Goal: Information Seeking & Learning: Learn about a topic

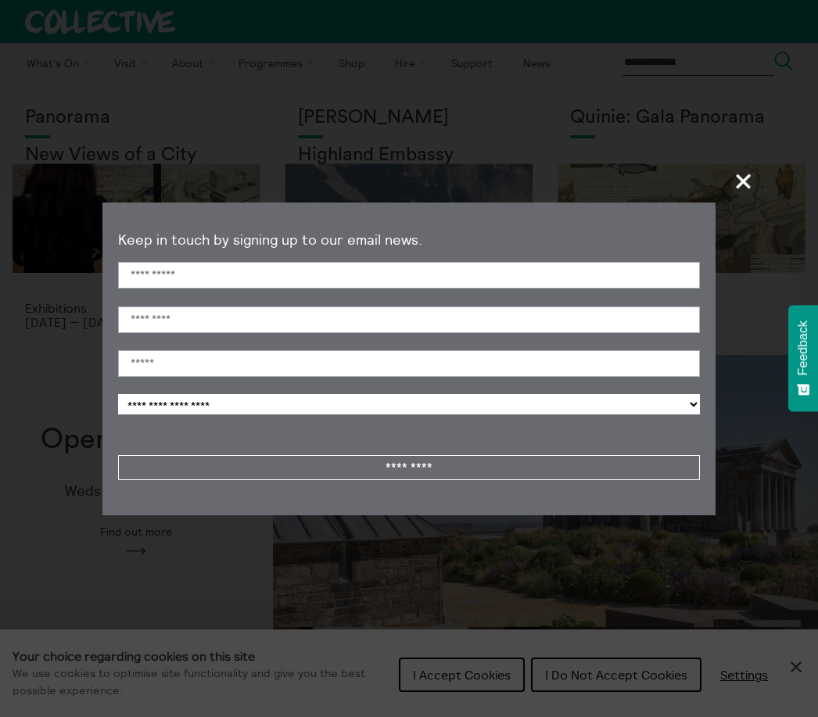
click at [745, 192] on span "+" at bounding box center [744, 181] width 46 height 46
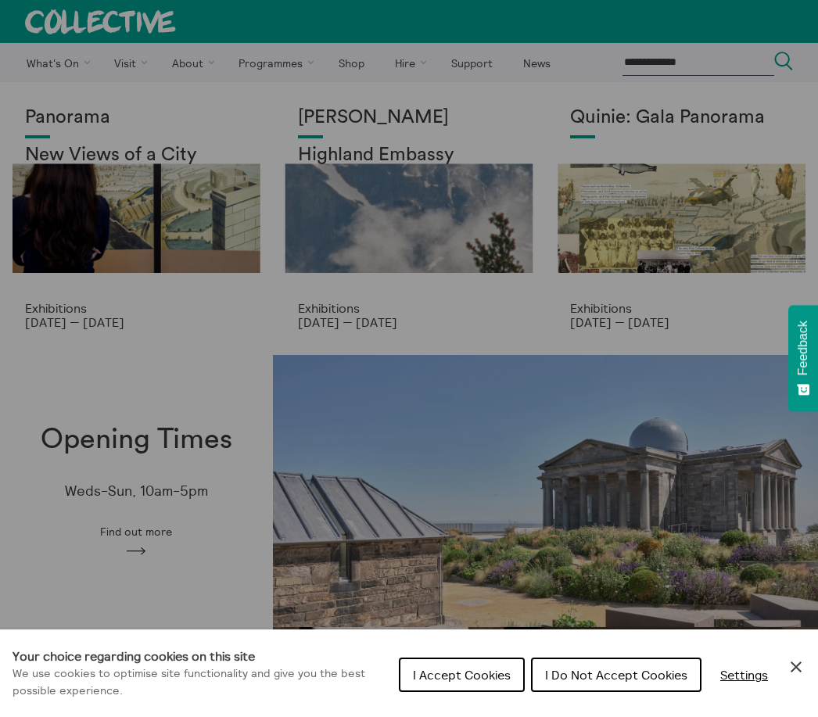
click at [675, 271] on div "Cookie preferences" at bounding box center [409, 358] width 818 height 717
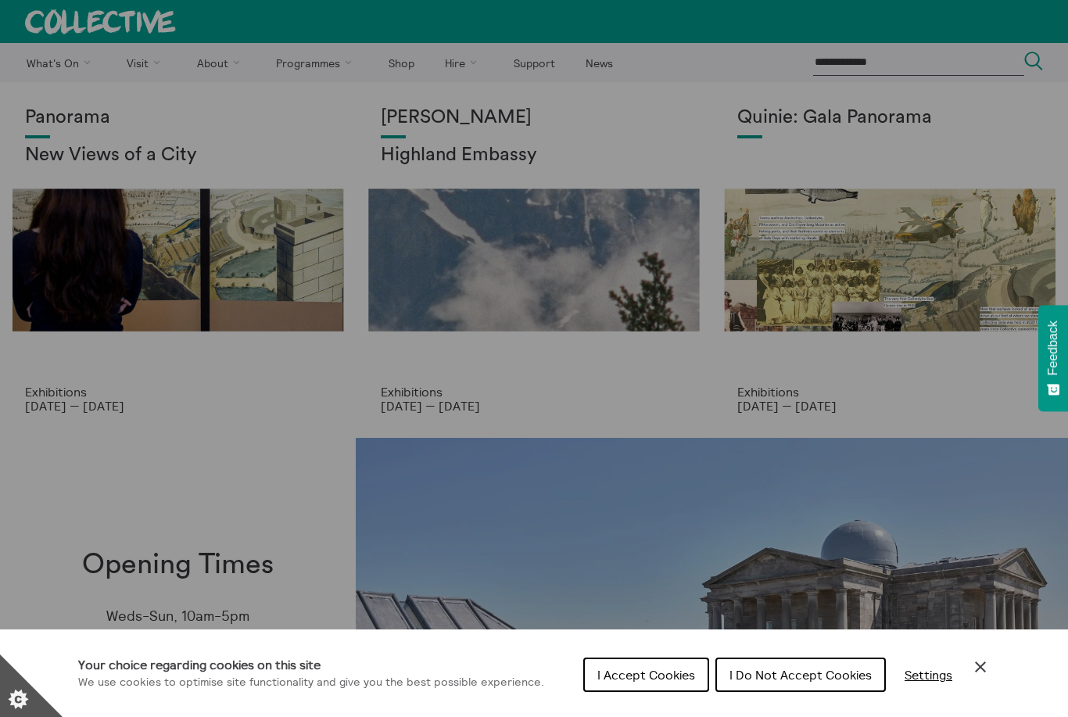
click at [794, 682] on button "I Do Not Accept Cookies" at bounding box center [800, 674] width 170 height 34
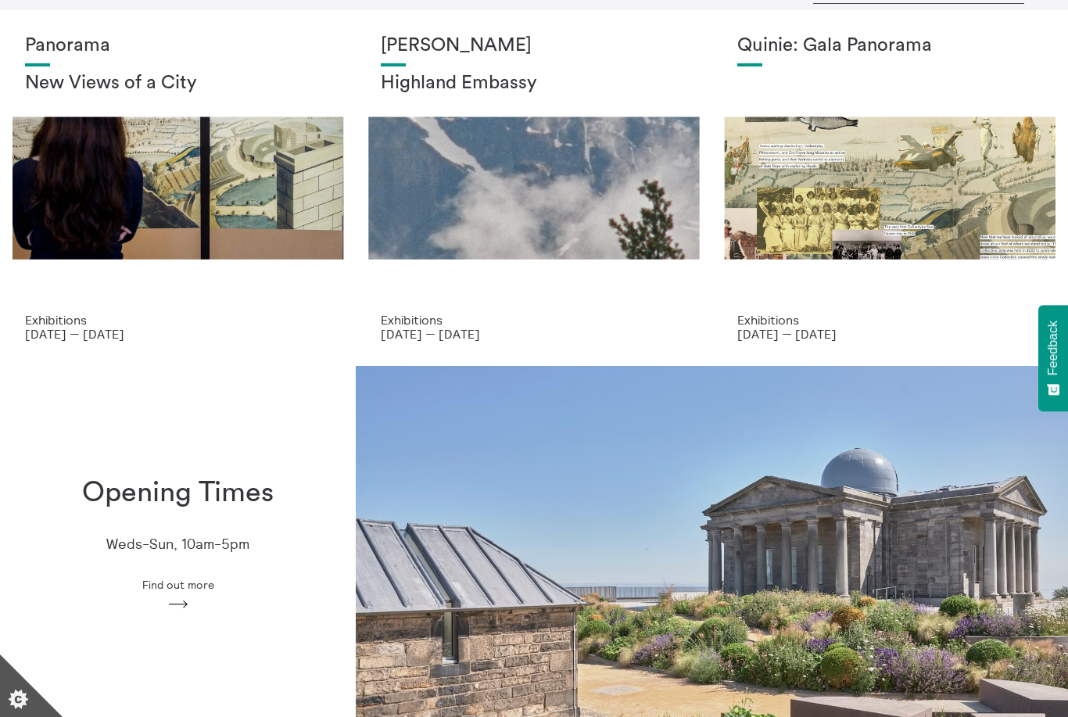
scroll to position [68, 0]
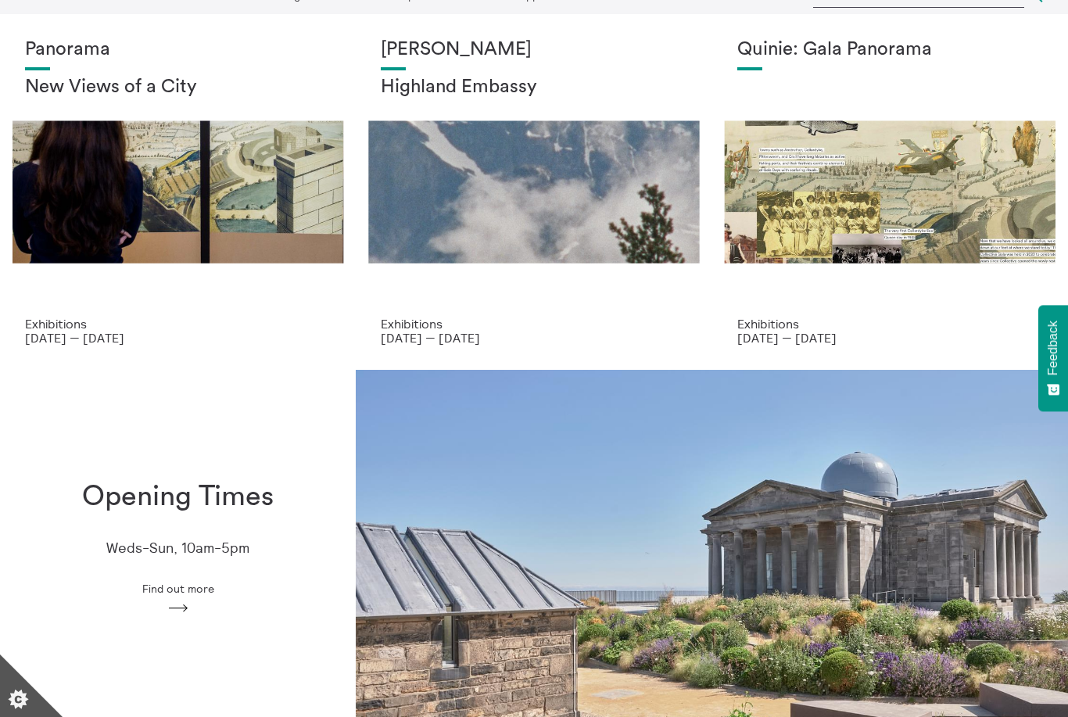
click at [513, 95] on h2 "Highland Embassy" at bounding box center [534, 88] width 306 height 22
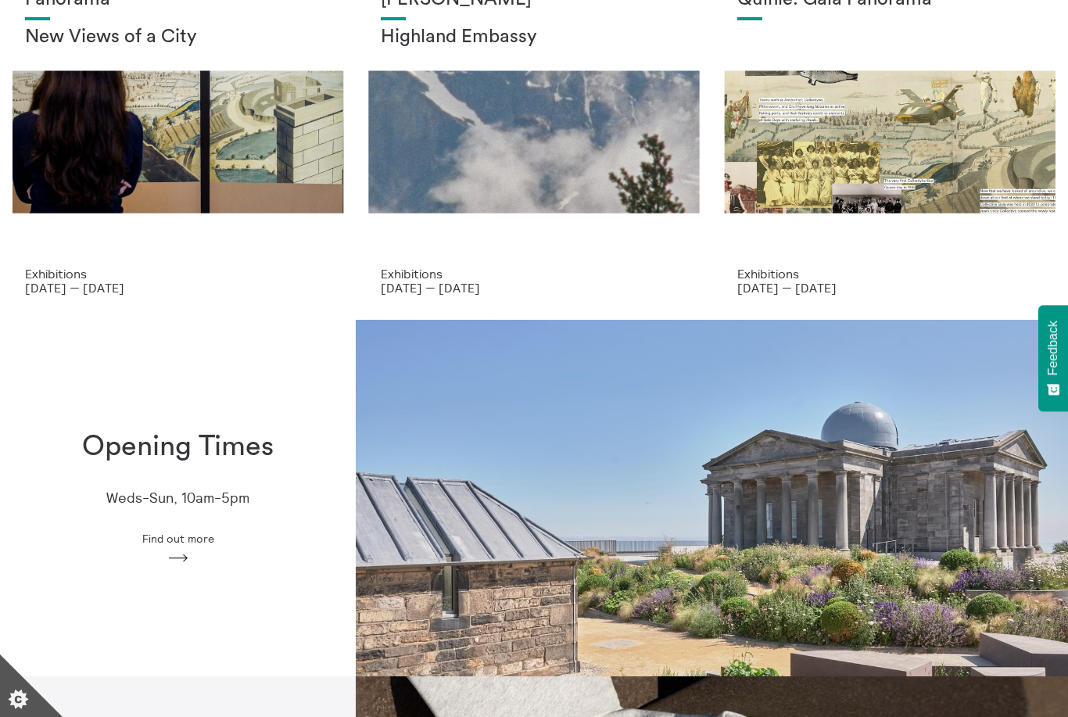
click at [975, 143] on div "Quinie: Gala Panorama" at bounding box center [890, 127] width 306 height 277
